Goal: Navigation & Orientation: Find specific page/section

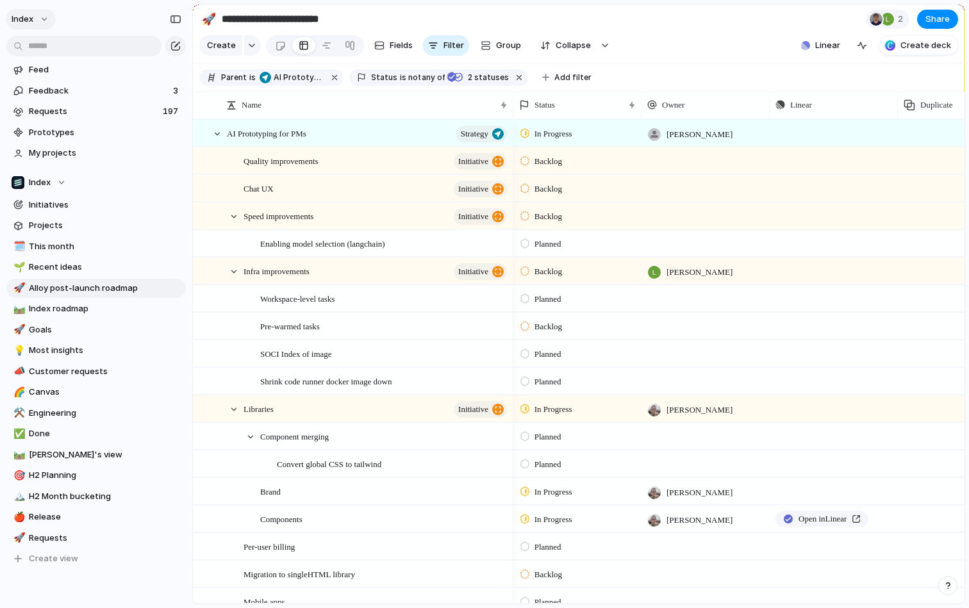
click at [42, 21] on button "Index" at bounding box center [31, 19] width 50 height 21
click at [46, 39] on li "Settings" at bounding box center [62, 48] width 106 height 21
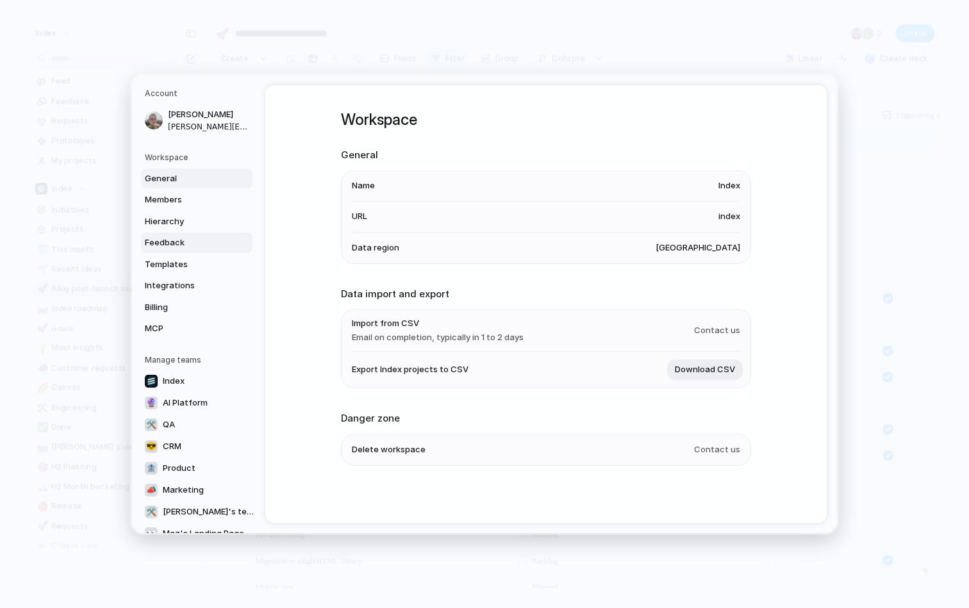
click at [179, 246] on span "Feedback" at bounding box center [186, 242] width 82 height 13
